Goal: Task Accomplishment & Management: Complete application form

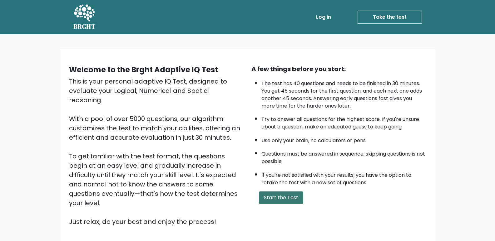
click at [272, 201] on button "Start the Test" at bounding box center [281, 198] width 44 height 12
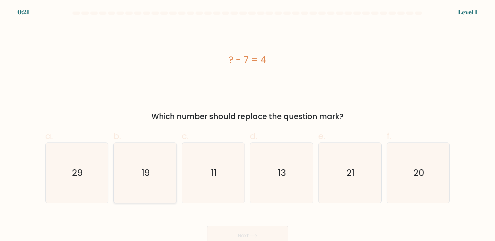
click at [149, 184] on icon "19" at bounding box center [145, 173] width 60 height 60
click at [247, 125] on input "b. 19" at bounding box center [247, 123] width 0 height 4
radio input "true"
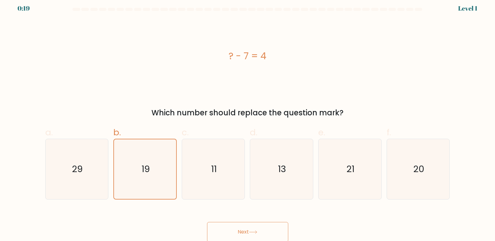
scroll to position [5, 0]
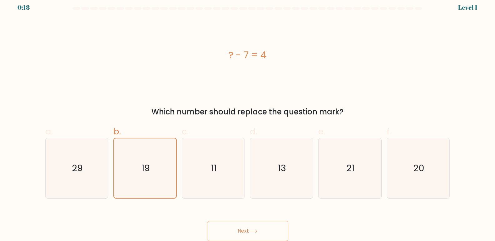
click at [235, 240] on button "Next" at bounding box center [247, 231] width 81 height 20
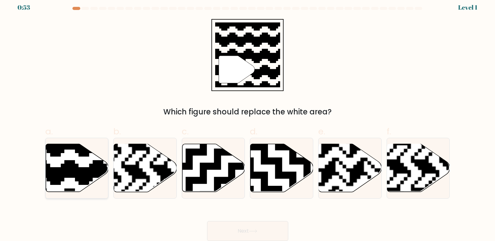
click at [86, 174] on icon at bounding box center [96, 143] width 114 height 114
click at [247, 120] on input "a." at bounding box center [247, 118] width 0 height 4
radio input "true"
click at [263, 233] on button "Next" at bounding box center [247, 231] width 81 height 20
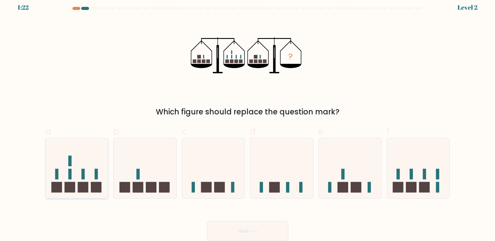
click at [62, 170] on icon at bounding box center [77, 169] width 63 height 52
click at [247, 120] on input "a." at bounding box center [247, 118] width 0 height 4
radio input "true"
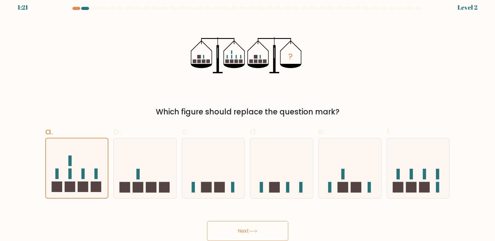
click at [245, 229] on button "Next" at bounding box center [247, 231] width 81 height 20
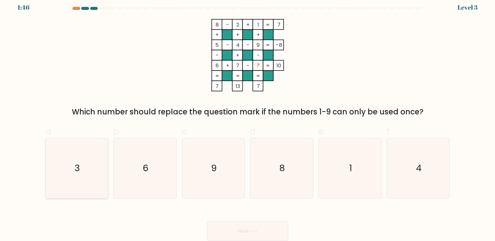
click at [74, 177] on icon "3" at bounding box center [76, 168] width 60 height 60
click at [247, 120] on input "a. 3" at bounding box center [247, 118] width 0 height 4
radio input "true"
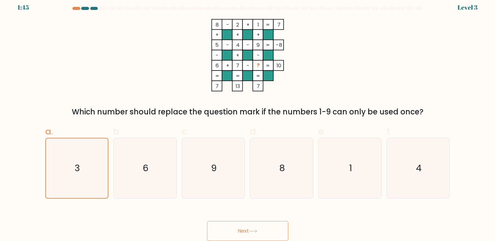
click at [273, 229] on button "Next" at bounding box center [247, 231] width 81 height 20
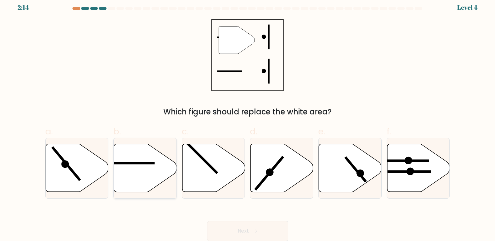
click at [154, 165] on icon at bounding box center [145, 168] width 63 height 48
click at [247, 120] on input "b." at bounding box center [247, 118] width 0 height 4
radio input "true"
click at [256, 232] on icon at bounding box center [252, 231] width 7 height 3
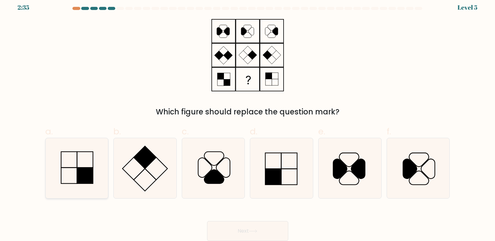
click at [73, 172] on icon at bounding box center [76, 168] width 60 height 60
click at [247, 120] on input "a." at bounding box center [247, 118] width 0 height 4
radio input "true"
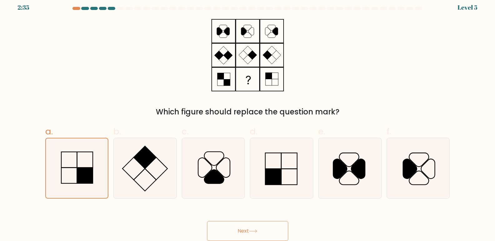
click at [258, 234] on button "Next" at bounding box center [247, 231] width 81 height 20
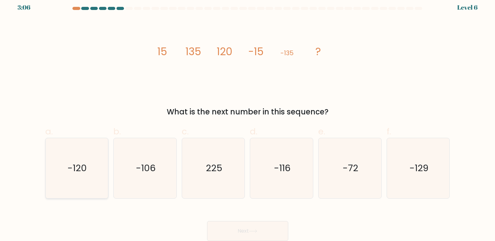
click at [76, 167] on text "-120" at bounding box center [77, 168] width 19 height 12
click at [247, 120] on input "a. -120" at bounding box center [247, 118] width 0 height 4
radio input "true"
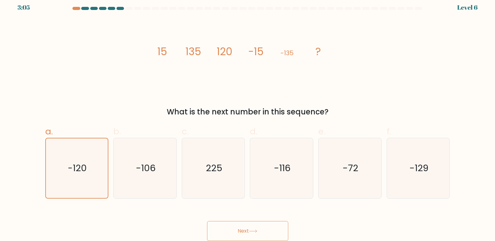
click at [270, 233] on button "Next" at bounding box center [247, 231] width 81 height 20
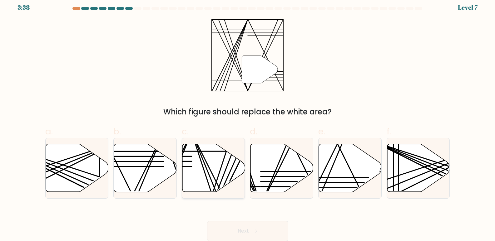
click at [221, 183] on icon at bounding box center [213, 168] width 63 height 48
click at [247, 120] on input "c." at bounding box center [247, 118] width 0 height 4
radio input "true"
click at [284, 228] on button "Next" at bounding box center [247, 231] width 81 height 20
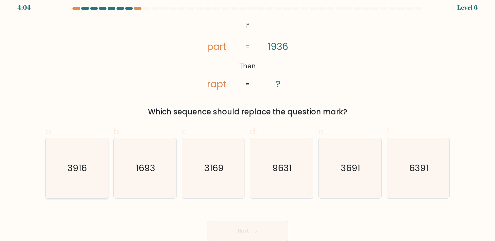
click at [80, 182] on icon "3916" at bounding box center [76, 168] width 60 height 60
click at [247, 120] on input "a. 3916" at bounding box center [247, 118] width 0 height 4
radio input "true"
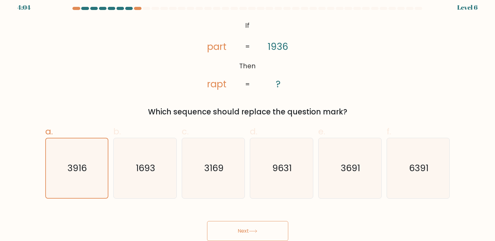
click at [271, 228] on button "Next" at bounding box center [247, 231] width 81 height 20
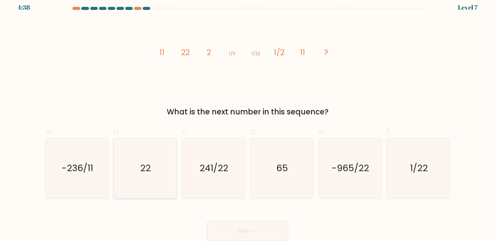
click at [144, 172] on text "22" at bounding box center [145, 168] width 11 height 12
click at [247, 120] on input "b. 22" at bounding box center [247, 118] width 0 height 4
radio input "true"
click at [276, 236] on button "Next" at bounding box center [247, 231] width 81 height 20
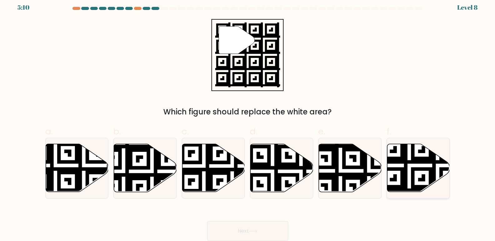
click at [413, 180] on icon at bounding box center [437, 194] width 114 height 114
click at [248, 120] on input "f." at bounding box center [247, 118] width 0 height 4
radio input "true"
click at [256, 241] on button "Next" at bounding box center [247, 231] width 81 height 20
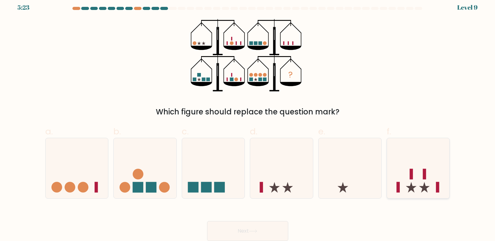
click at [399, 185] on icon at bounding box center [418, 169] width 63 height 52
click at [248, 120] on input "f." at bounding box center [247, 118] width 0 height 4
radio input "true"
click at [84, 180] on icon at bounding box center [77, 169] width 63 height 52
click at [247, 120] on input "a." at bounding box center [247, 118] width 0 height 4
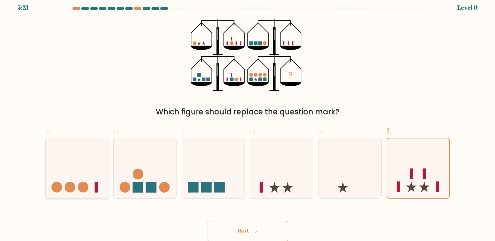
radio input "true"
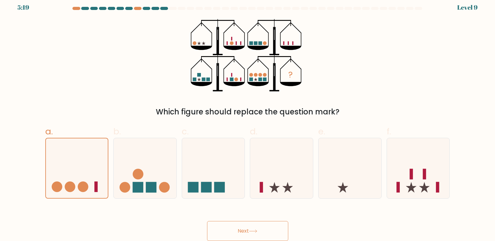
click at [224, 232] on button "Next" at bounding box center [247, 231] width 81 height 20
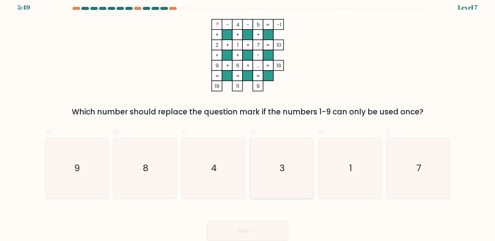
click at [289, 179] on icon "3" at bounding box center [281, 168] width 60 height 60
click at [248, 120] on input "d. 3" at bounding box center [247, 118] width 0 height 4
radio input "true"
click at [279, 231] on button "Next" at bounding box center [247, 231] width 81 height 20
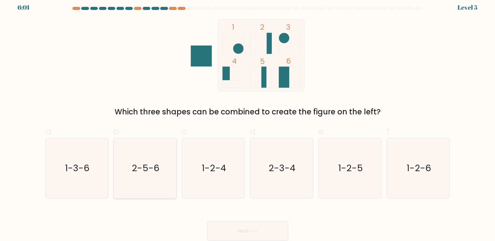
click at [141, 183] on icon "2-5-6" at bounding box center [145, 168] width 60 height 60
click at [247, 120] on input "b. 2-5-6" at bounding box center [247, 118] width 0 height 4
radio input "true"
click at [249, 228] on button "Next" at bounding box center [247, 231] width 81 height 20
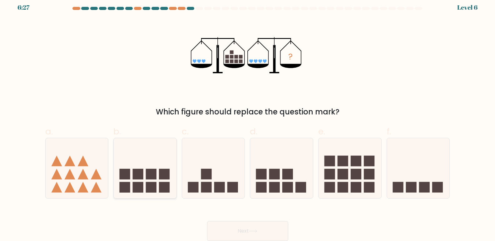
click at [147, 171] on rect at bounding box center [151, 174] width 11 height 11
click at [247, 120] on input "b." at bounding box center [247, 118] width 0 height 4
radio input "true"
click at [228, 228] on button "Next" at bounding box center [247, 231] width 81 height 20
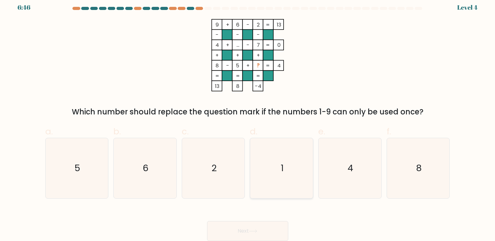
click at [309, 172] on icon "1" at bounding box center [281, 168] width 60 height 60
click at [248, 120] on input "d. 1" at bounding box center [247, 118] width 0 height 4
radio input "true"
click at [278, 237] on button "Next" at bounding box center [247, 231] width 81 height 20
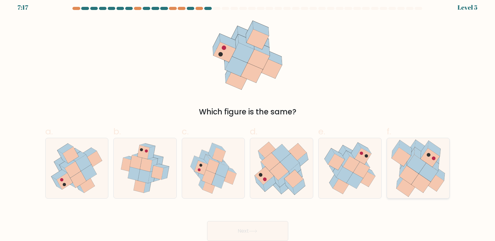
click at [420, 173] on icon at bounding box center [427, 172] width 19 height 19
click at [248, 120] on input "f." at bounding box center [247, 118] width 0 height 4
radio input "true"
click at [275, 232] on button "Next" at bounding box center [247, 231] width 81 height 20
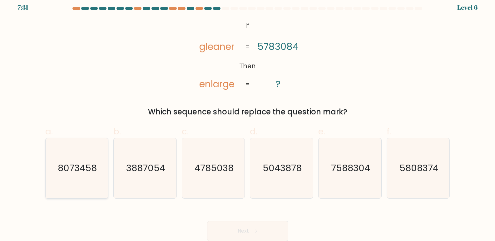
click at [77, 181] on icon "8073458" at bounding box center [76, 168] width 60 height 60
click at [247, 120] on input "a. 8073458" at bounding box center [247, 118] width 0 height 4
radio input "true"
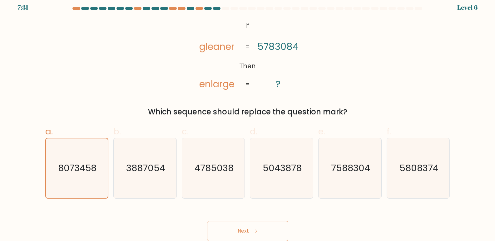
click at [252, 224] on button "Next" at bounding box center [247, 231] width 81 height 20
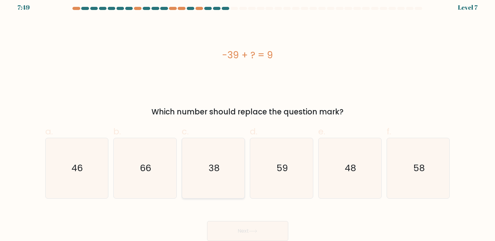
click at [204, 188] on icon "38" at bounding box center [213, 168] width 60 height 60
click at [247, 120] on input "c. 38" at bounding box center [247, 118] width 0 height 4
radio input "true"
click at [256, 230] on icon at bounding box center [253, 231] width 8 height 3
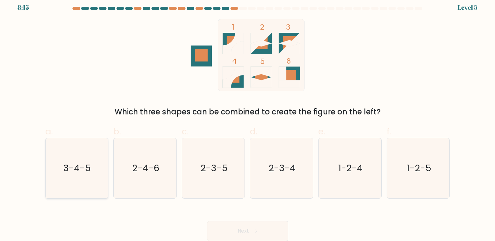
click at [95, 170] on icon "3-4-5" at bounding box center [76, 168] width 60 height 60
click at [247, 120] on input "a. 3-4-5" at bounding box center [247, 118] width 0 height 4
radio input "true"
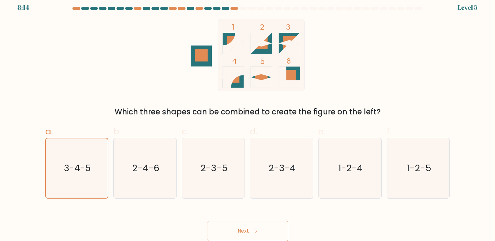
click at [225, 230] on button "Next" at bounding box center [247, 231] width 81 height 20
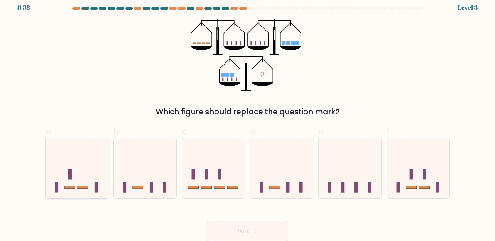
click at [83, 194] on div at bounding box center [76, 168] width 63 height 61
click at [247, 120] on input "a." at bounding box center [247, 118] width 0 height 4
radio input "true"
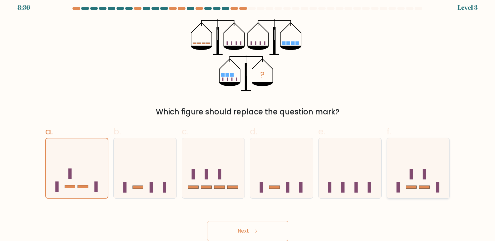
click at [401, 188] on icon at bounding box center [418, 169] width 63 height 52
click at [248, 120] on input "f." at bounding box center [247, 118] width 0 height 4
radio input "true"
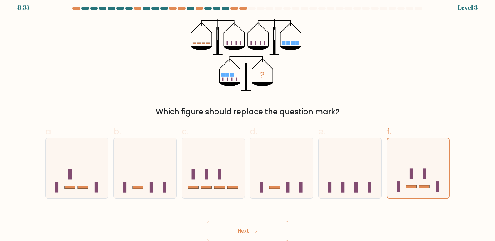
click at [251, 232] on icon at bounding box center [253, 231] width 8 height 3
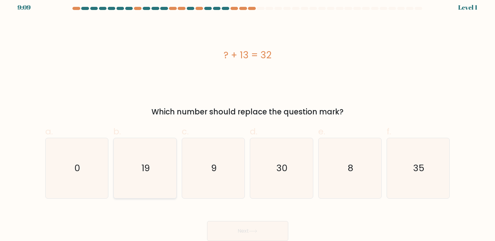
click at [159, 187] on icon "19" at bounding box center [145, 168] width 60 height 60
click at [247, 120] on input "b. 19" at bounding box center [247, 118] width 0 height 4
radio input "true"
click at [229, 224] on button "Next" at bounding box center [247, 231] width 81 height 20
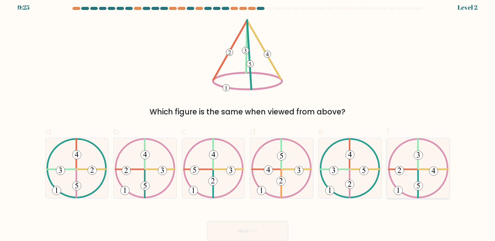
click at [423, 177] on icon at bounding box center [418, 168] width 61 height 60
click at [248, 120] on input "f." at bounding box center [247, 118] width 0 height 4
radio input "true"
click at [247, 229] on button "Next" at bounding box center [247, 231] width 81 height 20
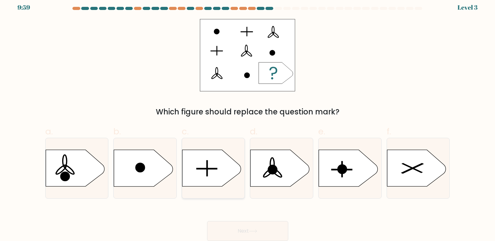
click at [214, 183] on icon at bounding box center [211, 168] width 59 height 37
click at [247, 120] on input "c." at bounding box center [247, 118] width 0 height 4
radio input "true"
click at [273, 236] on button "Next" at bounding box center [247, 231] width 81 height 20
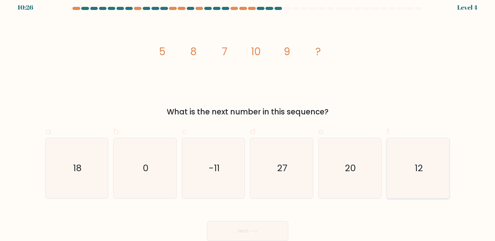
click at [404, 163] on icon "12" at bounding box center [418, 168] width 60 height 60
click at [248, 120] on input "f. 12" at bounding box center [247, 118] width 0 height 4
radio input "true"
click at [281, 230] on button "Next" at bounding box center [247, 231] width 81 height 20
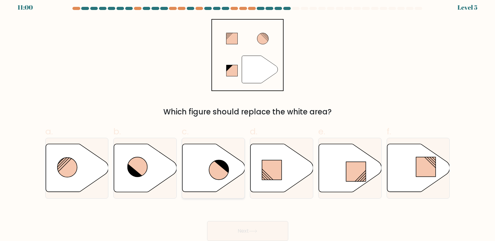
click at [220, 178] on icon at bounding box center [219, 170] width 20 height 20
click at [247, 120] on input "c." at bounding box center [247, 118] width 0 height 4
radio input "true"
click at [260, 229] on button "Next" at bounding box center [247, 231] width 81 height 20
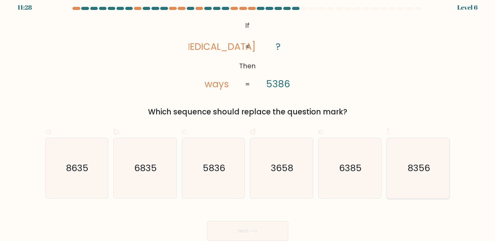
click at [429, 165] on text "8356" at bounding box center [418, 168] width 22 height 12
click at [248, 120] on input "f. 8356" at bounding box center [247, 118] width 0 height 4
radio input "true"
click at [257, 233] on button "Next" at bounding box center [247, 231] width 81 height 20
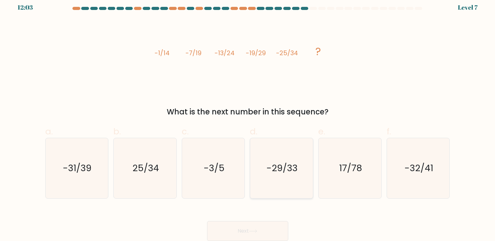
click at [294, 173] on text "-29/33" at bounding box center [281, 168] width 31 height 12
click at [248, 120] on input "d. -29/33" at bounding box center [247, 118] width 0 height 4
radio input "true"
click at [246, 225] on button "Next" at bounding box center [247, 231] width 81 height 20
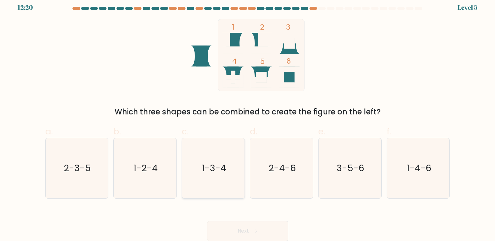
click at [212, 187] on icon "1-3-4" at bounding box center [213, 168] width 60 height 60
click at [247, 120] on input "c. 1-3-4" at bounding box center [247, 118] width 0 height 4
radio input "true"
click at [234, 225] on button "Next" at bounding box center [247, 231] width 81 height 20
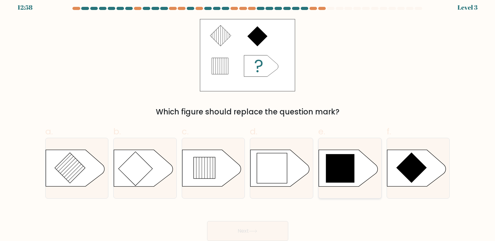
click at [347, 159] on icon at bounding box center [340, 168] width 28 height 28
click at [248, 120] on input "e." at bounding box center [247, 118] width 0 height 4
radio input "true"
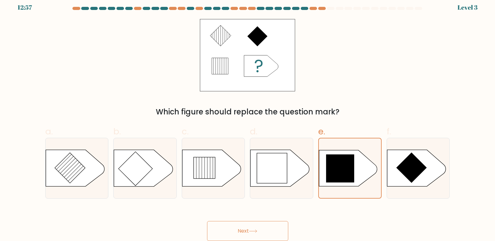
click at [265, 231] on button "Next" at bounding box center [247, 231] width 81 height 20
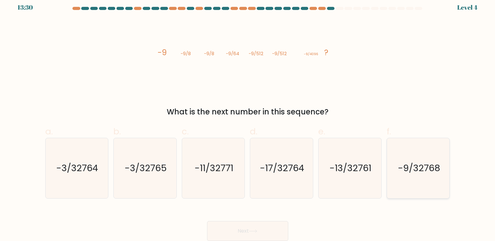
click at [398, 181] on icon "-9/32768" at bounding box center [418, 168] width 60 height 60
click at [248, 120] on input "f. -9/32768" at bounding box center [247, 118] width 0 height 4
radio input "true"
click at [262, 229] on button "Next" at bounding box center [247, 231] width 81 height 20
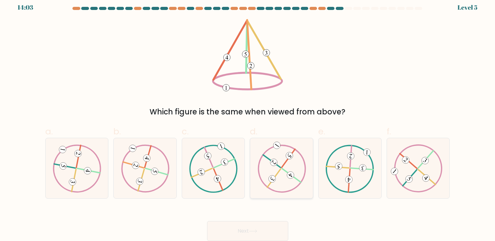
click at [263, 181] on icon at bounding box center [281, 168] width 49 height 48
click at [248, 120] on input "d." at bounding box center [247, 118] width 0 height 4
radio input "true"
click at [281, 227] on button "Next" at bounding box center [247, 231] width 81 height 20
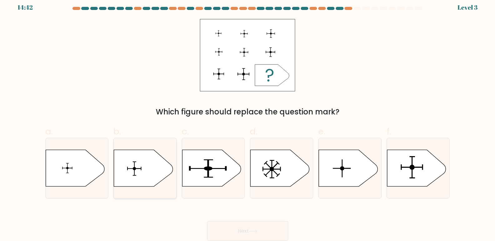
click at [153, 173] on icon at bounding box center [143, 168] width 59 height 37
click at [247, 120] on input "b." at bounding box center [247, 118] width 0 height 4
radio input "true"
click at [239, 236] on button "Next" at bounding box center [247, 231] width 81 height 20
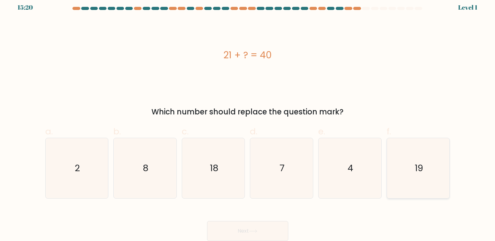
click at [412, 175] on icon "19" at bounding box center [418, 168] width 60 height 60
click at [248, 120] on input "f. 19" at bounding box center [247, 118] width 0 height 4
radio input "true"
click at [278, 231] on button "Next" at bounding box center [247, 231] width 81 height 20
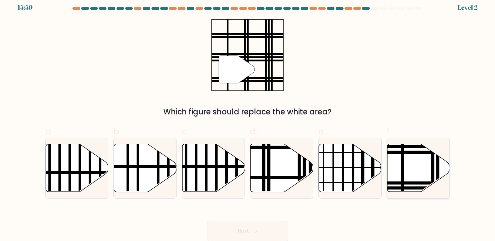
click at [423, 170] on icon at bounding box center [418, 168] width 63 height 48
click at [248, 120] on input "f." at bounding box center [247, 118] width 0 height 4
radio input "true"
click at [219, 230] on button "Next" at bounding box center [247, 231] width 81 height 20
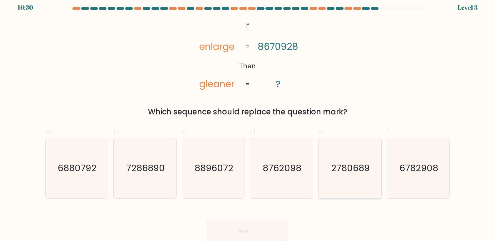
click at [330, 177] on icon "2780689" at bounding box center [350, 168] width 60 height 60
click at [248, 120] on input "e. 2780689" at bounding box center [247, 118] width 0 height 4
radio input "true"
click at [255, 221] on div "Next" at bounding box center [248, 223] width 412 height 35
click at [254, 229] on button "Next" at bounding box center [247, 231] width 81 height 20
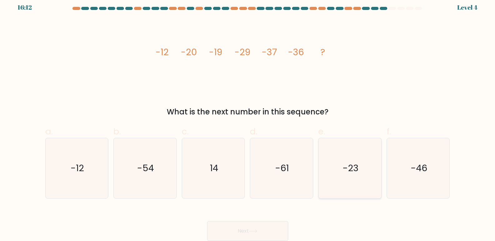
click at [342, 178] on icon "-23" at bounding box center [350, 168] width 60 height 60
click at [248, 120] on input "e. -23" at bounding box center [247, 118] width 0 height 4
radio input "true"
click at [273, 232] on button "Next" at bounding box center [247, 231] width 81 height 20
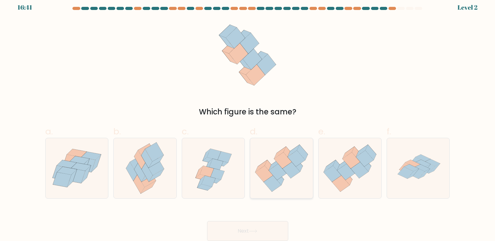
click at [289, 173] on icon at bounding box center [290, 170] width 17 height 16
click at [248, 120] on input "d." at bounding box center [247, 118] width 0 height 4
radio input "true"
click at [270, 233] on button "Next" at bounding box center [247, 231] width 81 height 20
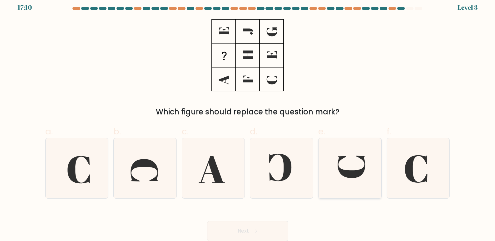
click at [332, 175] on icon at bounding box center [350, 168] width 60 height 60
click at [248, 120] on input "e." at bounding box center [247, 118] width 0 height 4
radio input "true"
click at [261, 229] on button "Next" at bounding box center [247, 231] width 81 height 20
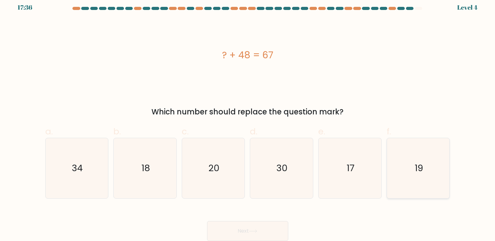
click at [412, 177] on icon "19" at bounding box center [418, 168] width 60 height 60
click at [248, 120] on input "f. 19" at bounding box center [247, 118] width 0 height 4
radio input "true"
click at [272, 231] on button "Next" at bounding box center [247, 231] width 81 height 20
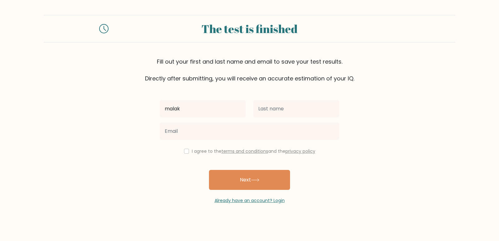
type input "malak"
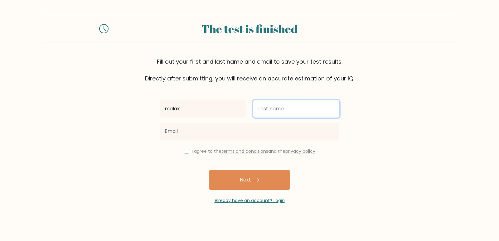
click at [280, 101] on input "text" at bounding box center [296, 108] width 86 height 17
type input "[PERSON_NAME]"
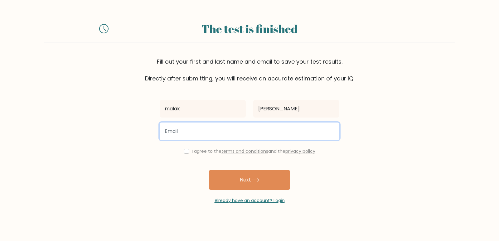
click at [194, 134] on input "email" at bounding box center [250, 131] width 180 height 17
type input "malak.abdelnasser@nexperience.org"
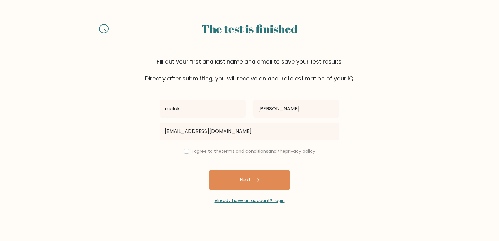
click at [178, 151] on div "I agree to the terms and conditions and the privacy policy" at bounding box center [249, 151] width 187 height 7
click at [185, 151] on input "checkbox" at bounding box center [186, 151] width 5 height 5
checkbox input "true"
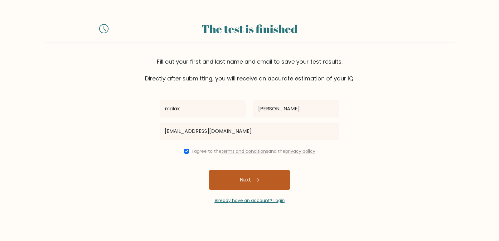
click at [247, 181] on button "Next" at bounding box center [249, 180] width 81 height 20
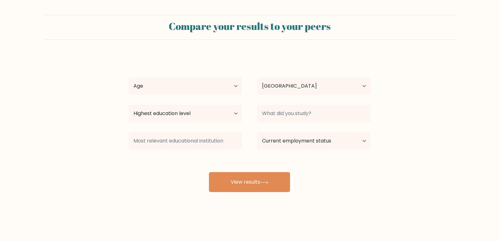
select select "EG"
drag, startPoint x: 160, startPoint y: 93, endPoint x: 168, endPoint y: 93, distance: 7.5
click at [160, 93] on select "Age Under [DEMOGRAPHIC_DATA] [DEMOGRAPHIC_DATA] [DEMOGRAPHIC_DATA] [DEMOGRAPHIC…" at bounding box center [186, 85] width 114 height 17
select select "18_24"
click at [129, 77] on select "Age Under [DEMOGRAPHIC_DATA] [DEMOGRAPHIC_DATA] [DEMOGRAPHIC_DATA] [DEMOGRAPHIC…" at bounding box center [186, 85] width 114 height 17
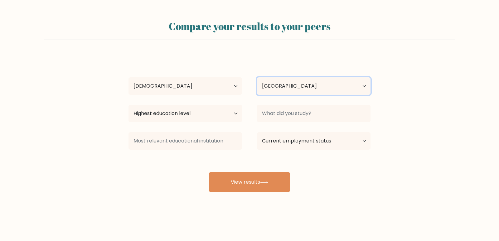
click at [260, 89] on select "Country [GEOGRAPHIC_DATA] [GEOGRAPHIC_DATA] [GEOGRAPHIC_DATA] [US_STATE] [GEOGR…" at bounding box center [314, 85] width 114 height 17
drag, startPoint x: 263, startPoint y: 83, endPoint x: 264, endPoint y: 105, distance: 21.5
click at [263, 83] on select "Country [GEOGRAPHIC_DATA] [GEOGRAPHIC_DATA] [GEOGRAPHIC_DATA] [US_STATE] [GEOGR…" at bounding box center [314, 85] width 114 height 17
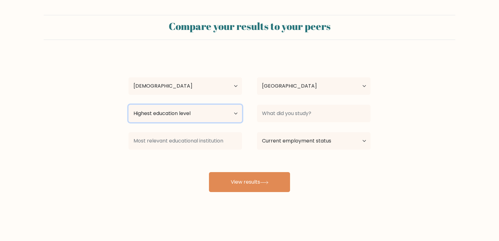
click at [221, 113] on select "Highest education level No schooling Primary Lower Secondary Upper Secondary Oc…" at bounding box center [186, 113] width 114 height 17
click at [201, 113] on select "Highest education level No schooling Primary Lower Secondary Upper Secondary Oc…" at bounding box center [186, 113] width 114 height 17
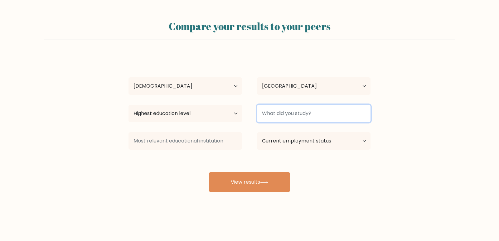
click at [285, 112] on input at bounding box center [314, 113] width 114 height 17
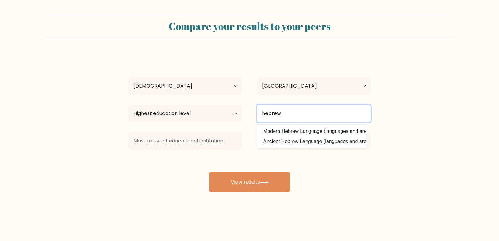
type input "hebrew"
click at [209, 172] on button "View results" at bounding box center [249, 182] width 81 height 20
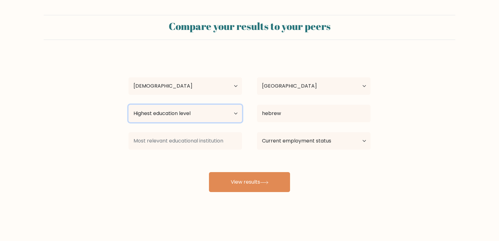
click at [164, 111] on select "Highest education level No schooling Primary Lower Secondary Upper Secondary Oc…" at bounding box center [186, 113] width 114 height 17
drag, startPoint x: 396, startPoint y: 191, endPoint x: 385, endPoint y: 185, distance: 12.6
click at [396, 191] on form "Compare your results to your peers [PERSON_NAME] Age Under [DEMOGRAPHIC_DATA] […" at bounding box center [249, 103] width 499 height 177
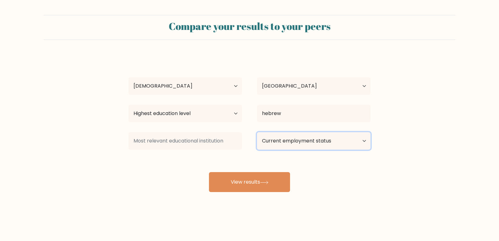
click at [322, 149] on select "Current employment status Employed Student Retired Other / prefer not to answer" at bounding box center [314, 140] width 114 height 17
select select "student"
click at [257, 132] on select "Current employment status Employed Student Retired Other / prefer not to answer" at bounding box center [314, 140] width 114 height 17
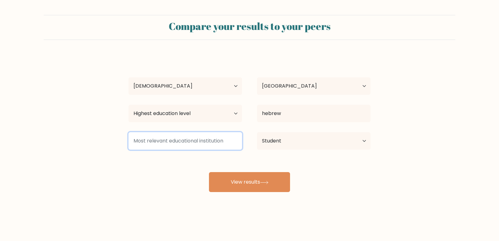
click at [168, 140] on input at bounding box center [186, 140] width 114 height 17
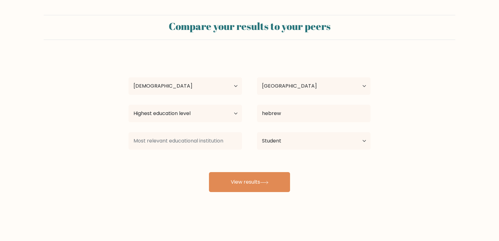
click at [166, 167] on div "[PERSON_NAME] Age Under [DEMOGRAPHIC_DATA] [DEMOGRAPHIC_DATA] [DEMOGRAPHIC_DATA…" at bounding box center [250, 123] width 250 height 137
click at [171, 113] on select "Highest education level No schooling Primary Lower Secondary Upper Secondary Oc…" at bounding box center [186, 113] width 114 height 17
select select "bachelors_degree"
click at [129, 105] on select "Highest education level No schooling Primary Lower Secondary Upper Secondary Oc…" at bounding box center [186, 113] width 114 height 17
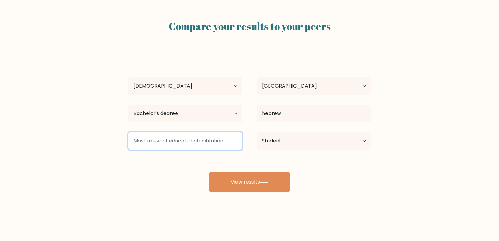
click at [185, 141] on input at bounding box center [186, 140] width 114 height 17
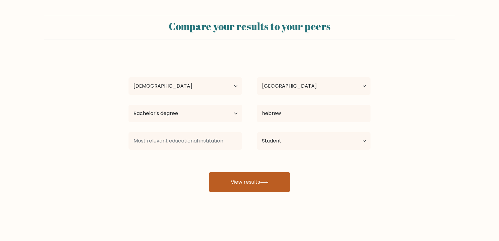
click at [268, 187] on button "View results" at bounding box center [249, 182] width 81 height 20
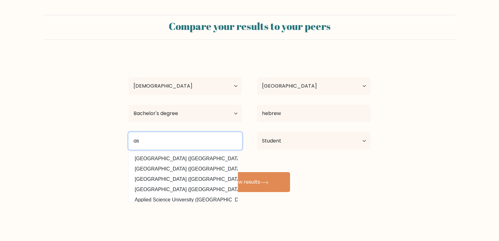
type input "a"
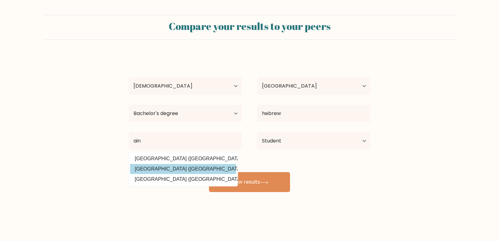
click at [169, 171] on option "[GEOGRAPHIC_DATA] ([GEOGRAPHIC_DATA])" at bounding box center [183, 169] width 106 height 10
type input "[GEOGRAPHIC_DATA]"
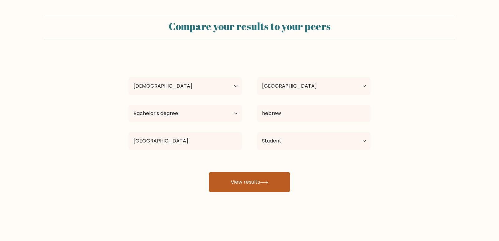
click at [276, 184] on button "View results" at bounding box center [249, 182] width 81 height 20
